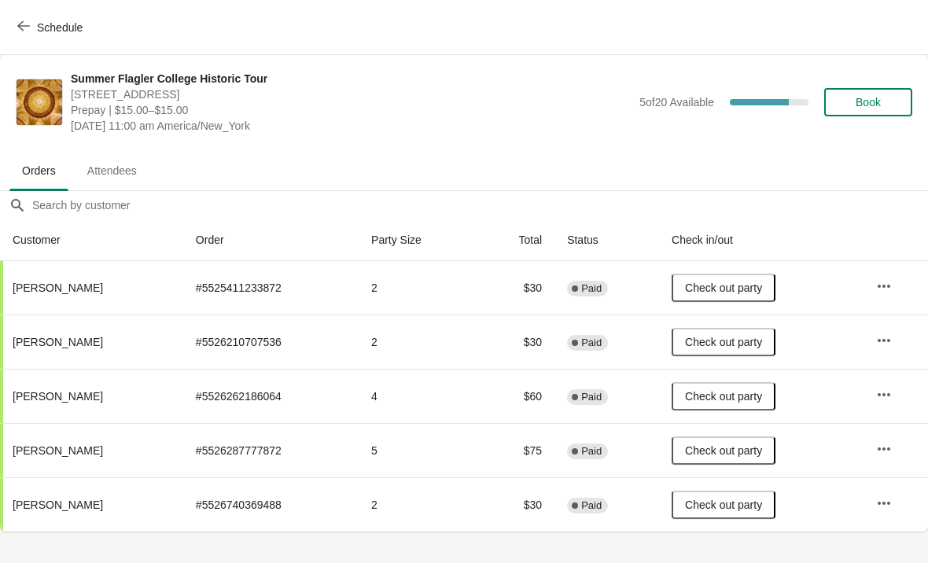
click at [19, 19] on button "Schedule" at bounding box center [51, 27] width 87 height 28
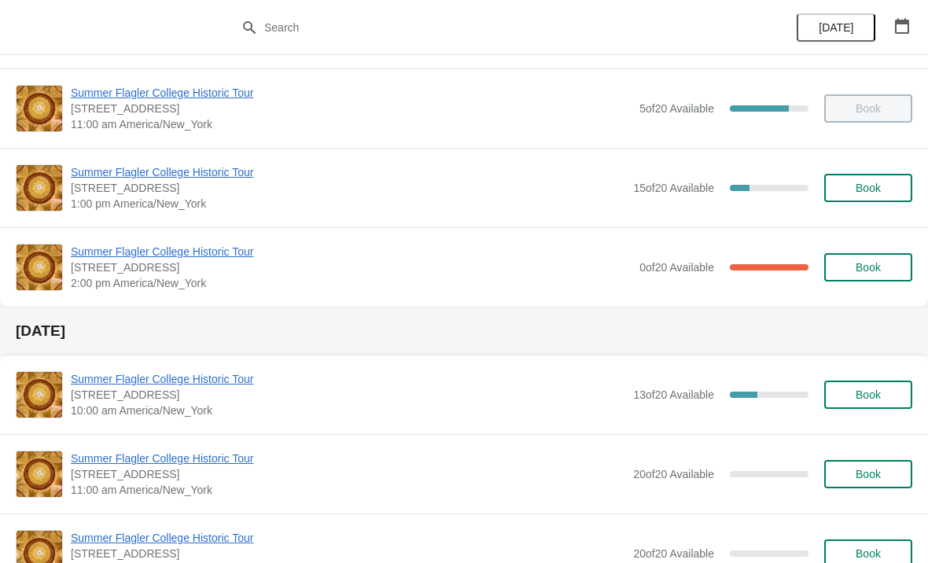
scroll to position [112, 0]
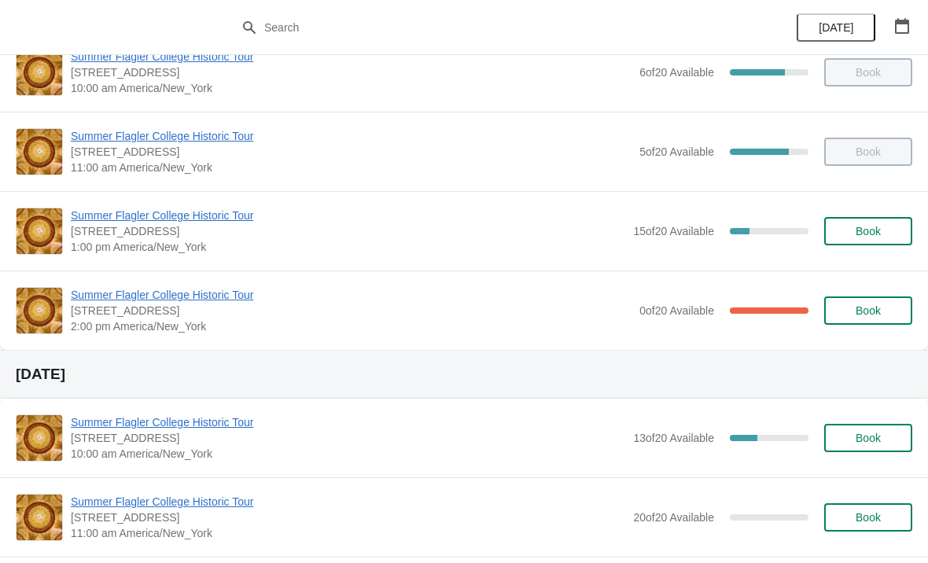
click at [96, 215] on span "Summer Flagler College Historic Tour" at bounding box center [348, 216] width 554 height 16
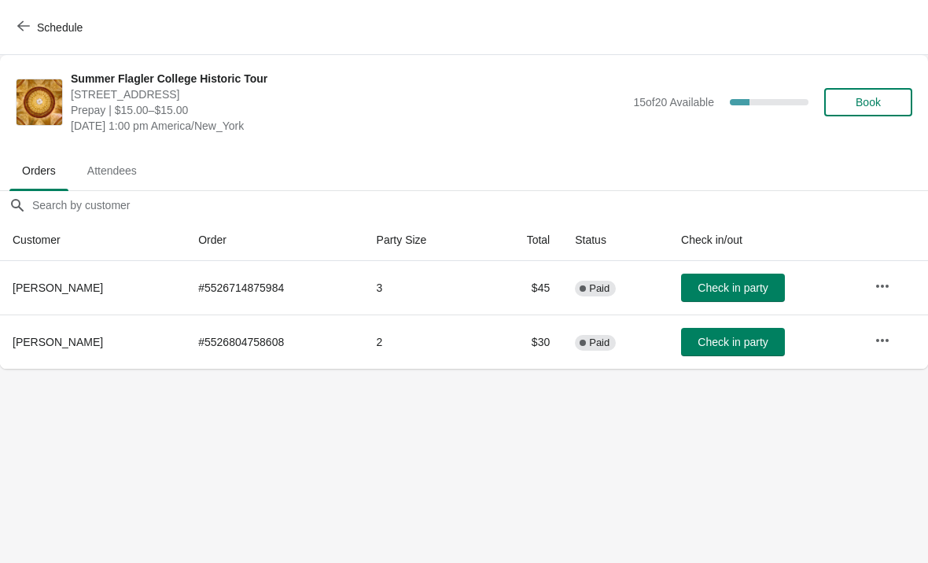
click at [723, 355] on button "Check in party" at bounding box center [733, 342] width 104 height 28
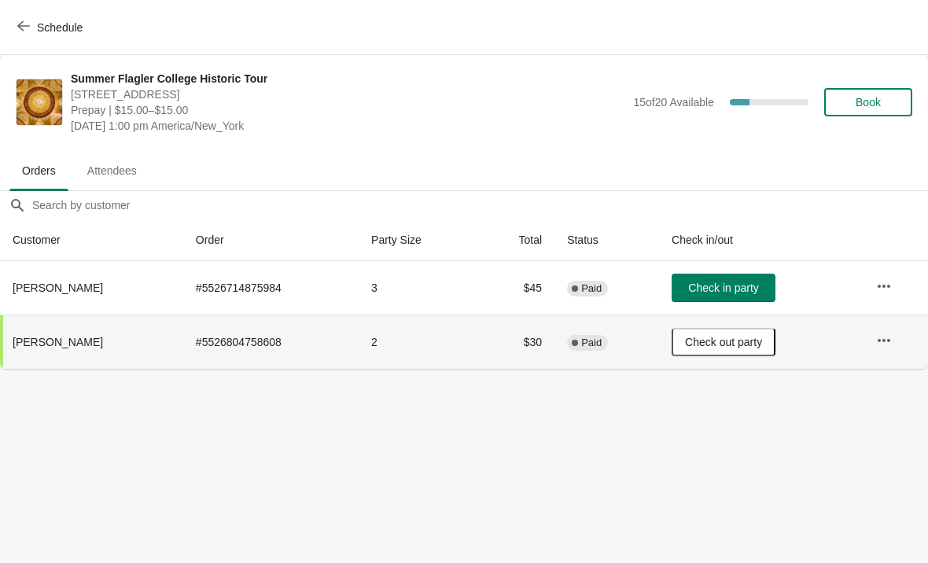
click at [38, 39] on button "Schedule" at bounding box center [51, 27] width 87 height 28
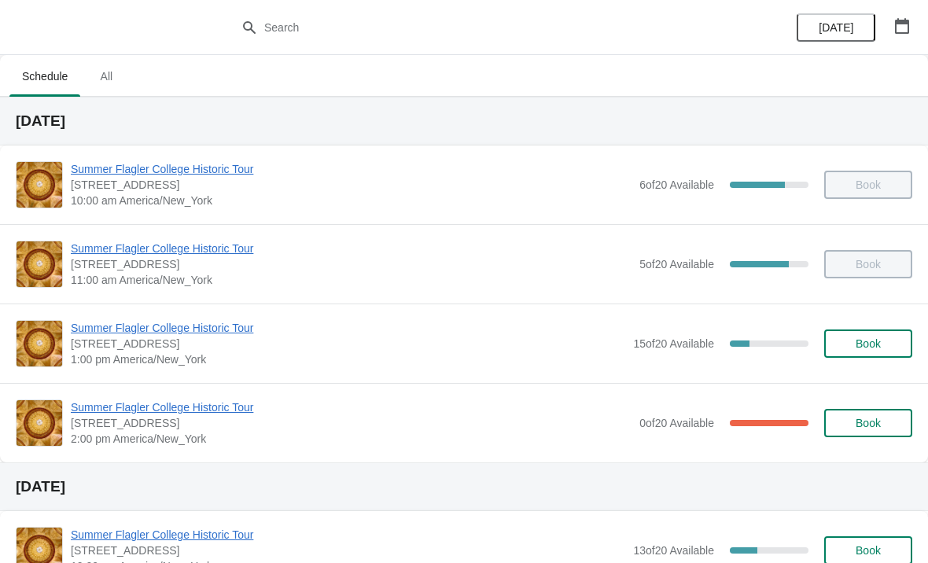
click at [877, 352] on button "Book" at bounding box center [868, 343] width 88 height 28
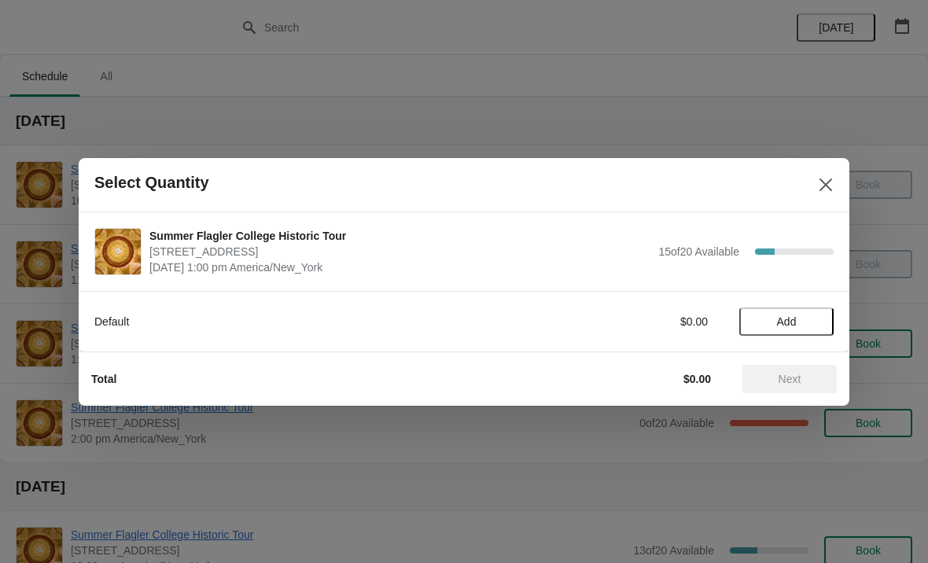
click at [794, 333] on button "Add" at bounding box center [786, 321] width 94 height 28
click at [819, 326] on icon at bounding box center [813, 321] width 17 height 17
click at [786, 370] on button "Next" at bounding box center [789, 379] width 94 height 28
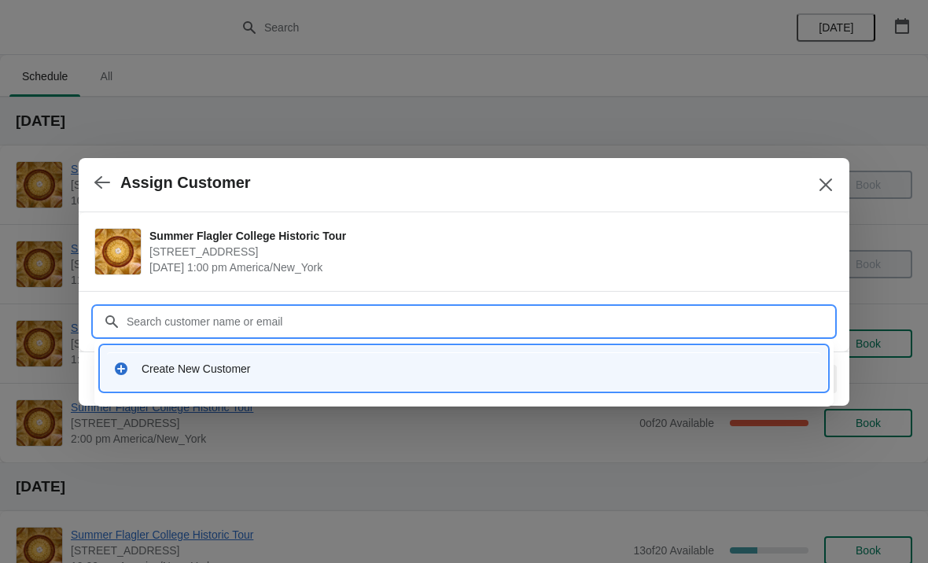
click at [164, 369] on div "Create New Customer" at bounding box center [478, 369] width 673 height 16
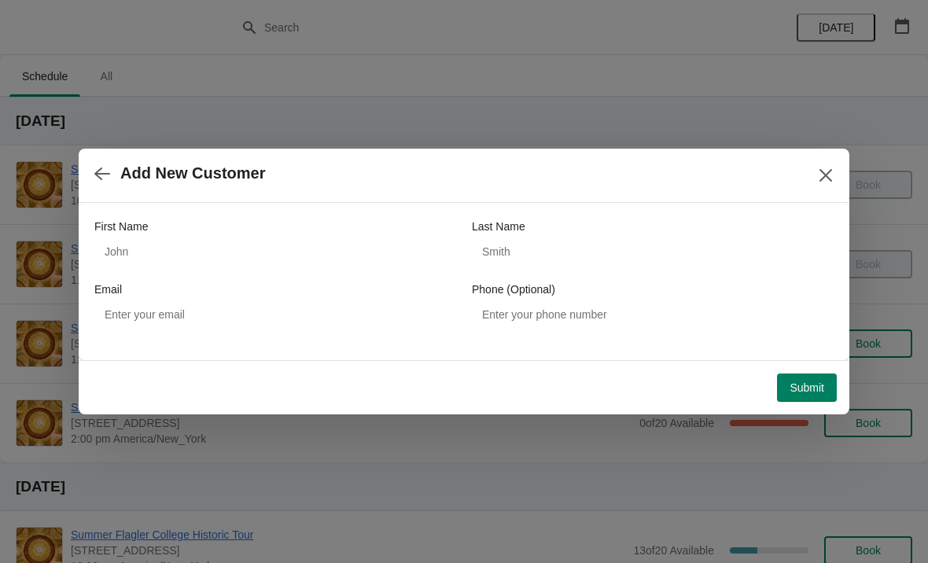
click at [182, 277] on div "First Name Last Name Email Phone (Optional)" at bounding box center [463, 274] width 739 height 110
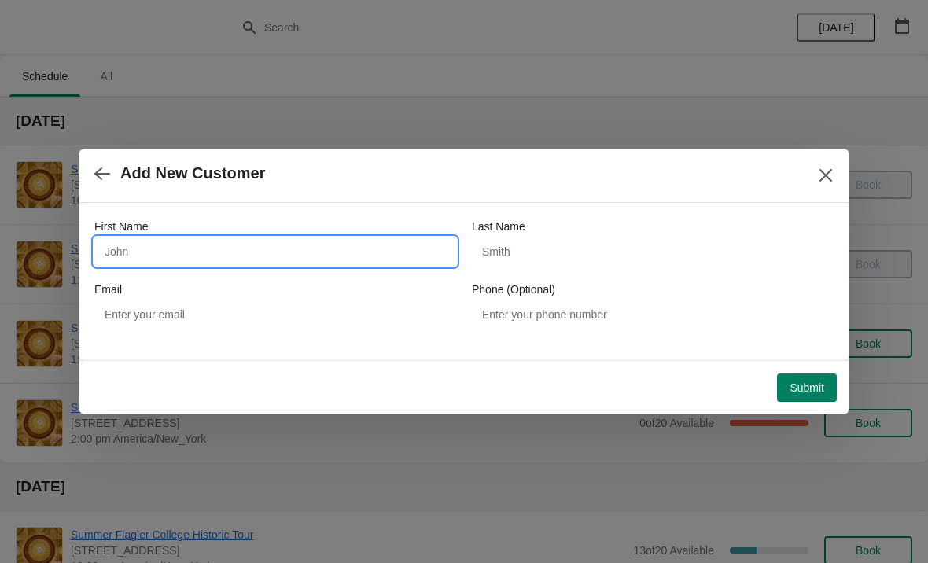
click at [212, 259] on input "First Name" at bounding box center [275, 251] width 362 height 28
type input "[PERSON_NAME]"
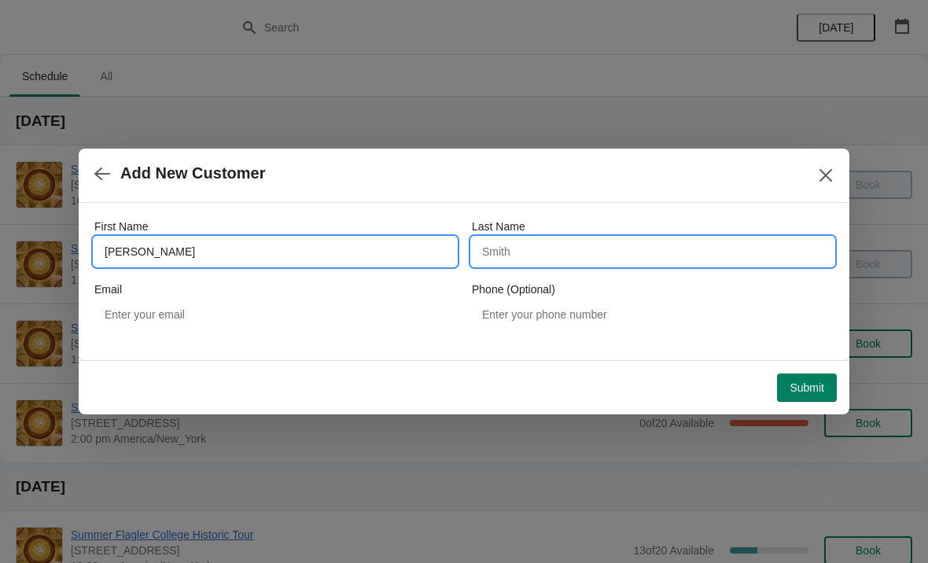
click at [657, 263] on input "Last Name" at bounding box center [653, 251] width 362 height 28
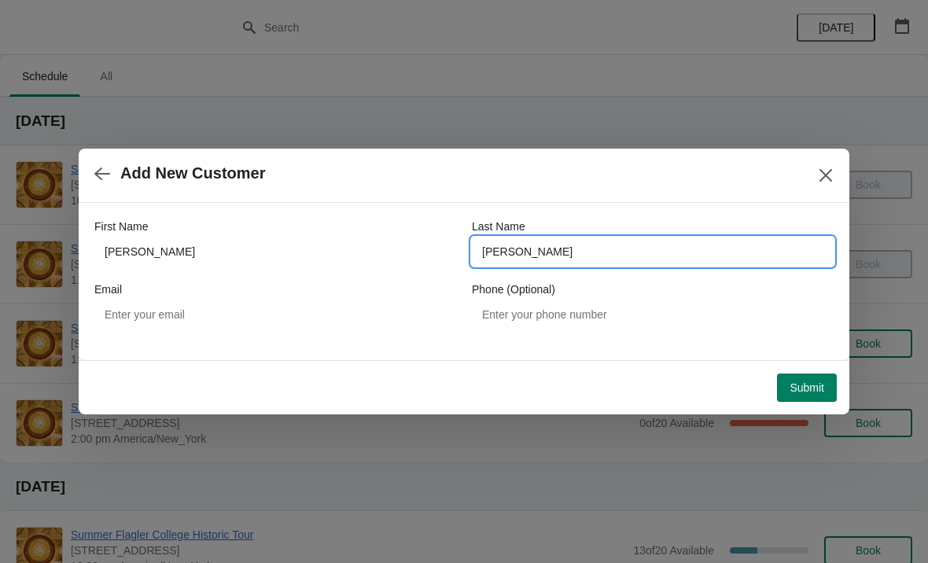
type input "[PERSON_NAME]"
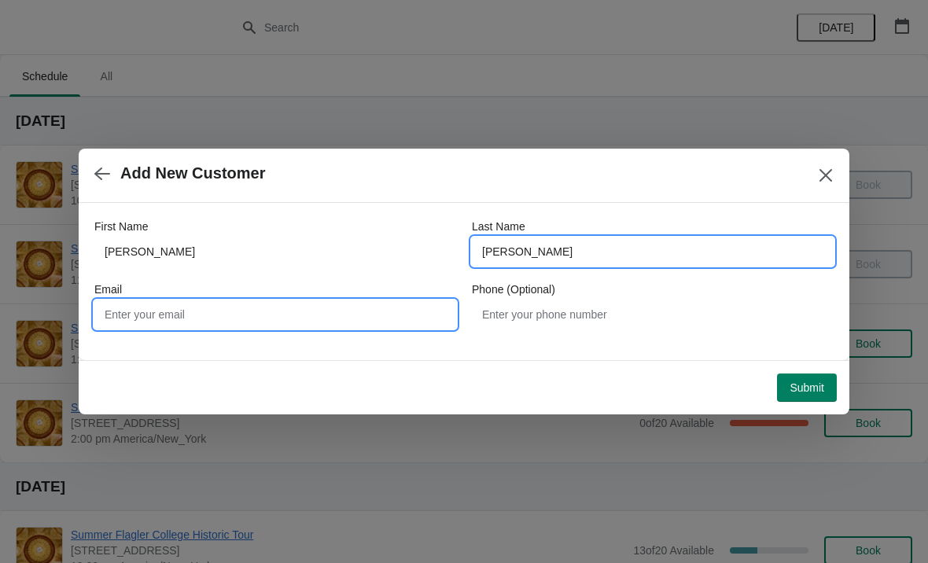
click at [350, 307] on input "Email" at bounding box center [275, 314] width 362 height 28
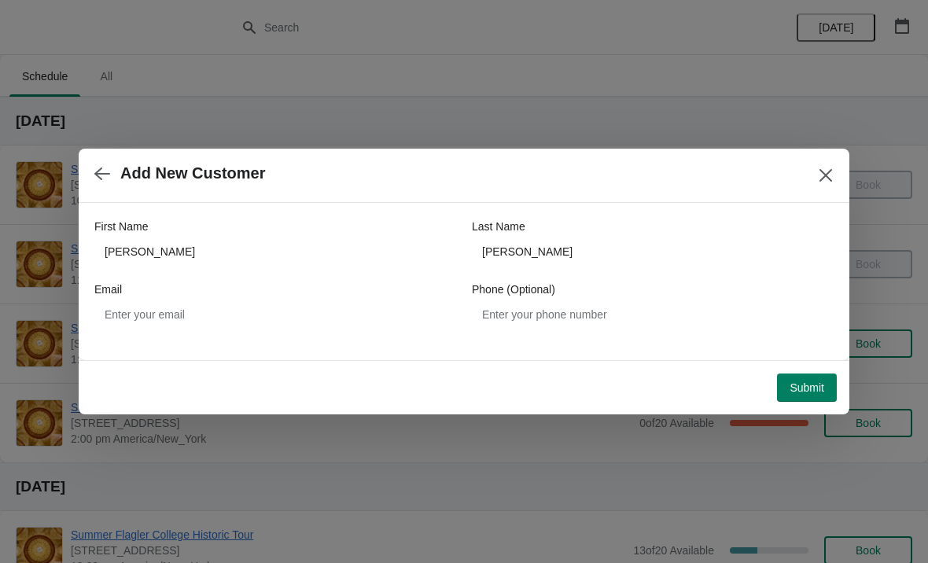
click at [799, 388] on span "Submit" at bounding box center [806, 387] width 35 height 13
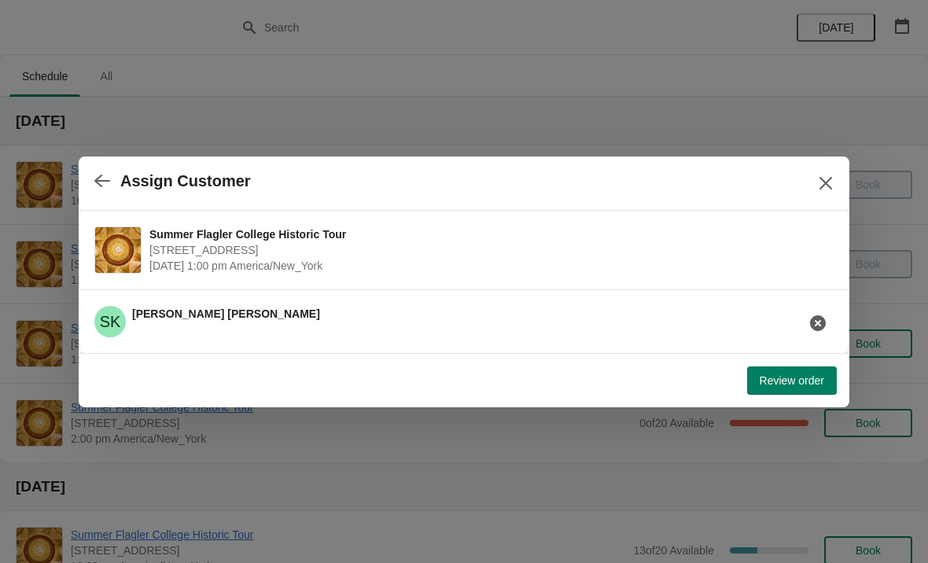
click at [782, 381] on span "Review order" at bounding box center [792, 380] width 64 height 13
